Goal: Transaction & Acquisition: Book appointment/travel/reservation

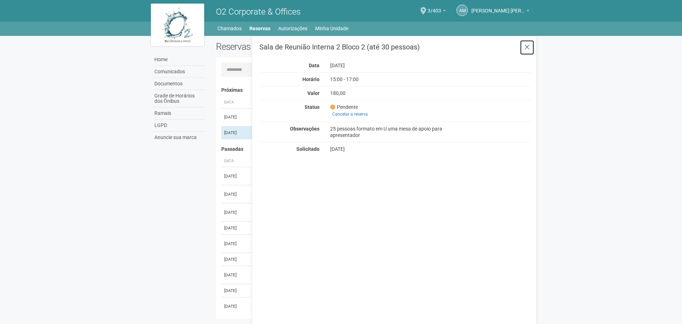
click at [529, 45] on icon at bounding box center [527, 47] width 5 height 7
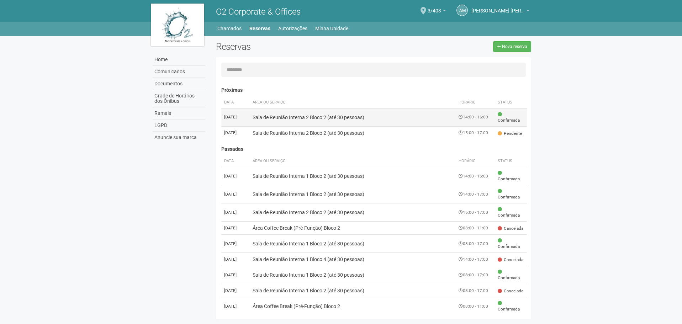
click at [288, 117] on td "Sala de Reunião Interna 2 Bloco 2 (até 30 pessoas)" at bounding box center [353, 117] width 206 height 18
